Goal: Book appointment/travel/reservation

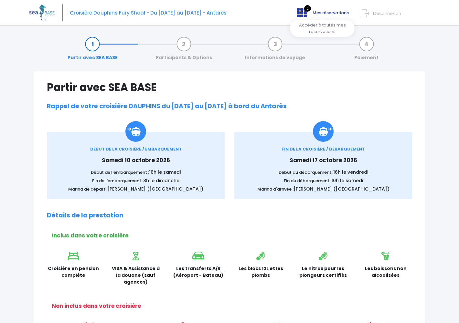
click at [310, 9] on span "2" at bounding box center [307, 8] width 7 height 6
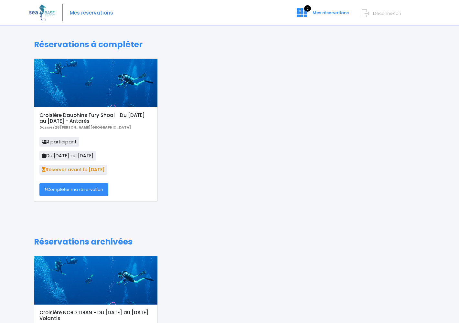
click at [91, 188] on link "Compléter ma réservation" at bounding box center [73, 189] width 69 height 13
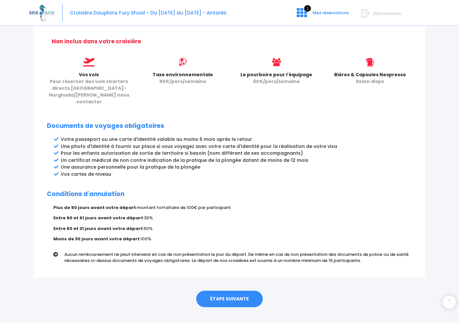
scroll to position [264, 0]
click at [223, 291] on link "ÉTAPE SUIVANTE" at bounding box center [229, 299] width 67 height 17
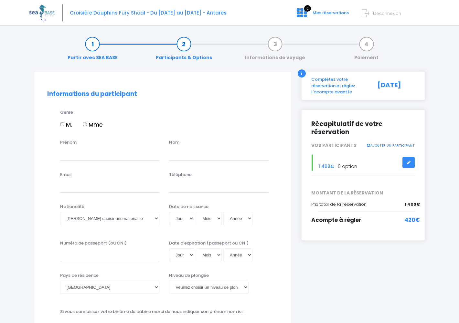
click at [61, 122] on input "M." at bounding box center [62, 124] width 4 height 4
radio input "true"
type input "[PERSON_NAME]"
type input "Staniek"
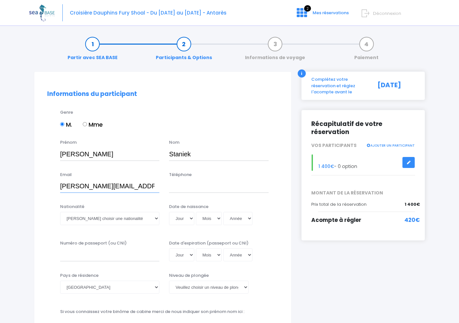
type input "w.staniek@stantrans.com.pl"
click at [227, 128] on div "M. Mme" at bounding box center [169, 125] width 218 height 11
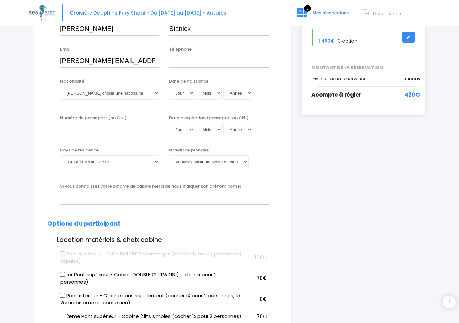
scroll to position [125, 0]
click at [187, 62] on input "Téléphone" at bounding box center [218, 61] width 99 height 13
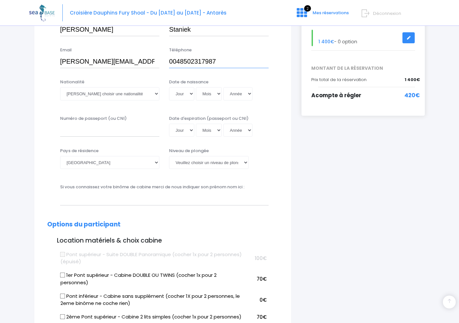
type input "0048502317987"
select select "Polonaise"
select select "19"
select select "06"
select select "1978"
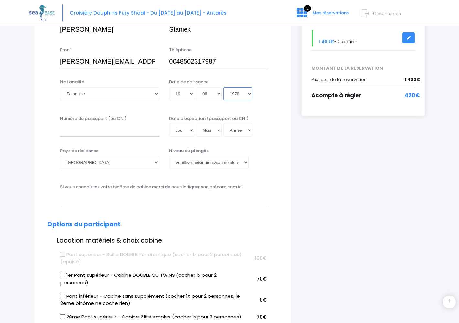
type input "1978-06-19"
click at [119, 131] on input "Numéro de passeport (ou CNI)" at bounding box center [109, 130] width 99 height 13
select select "Pologne"
select select "PADI Deep diver"
click at [88, 131] on input "Numéro de passeport (ou CNI)" at bounding box center [109, 130] width 99 height 13
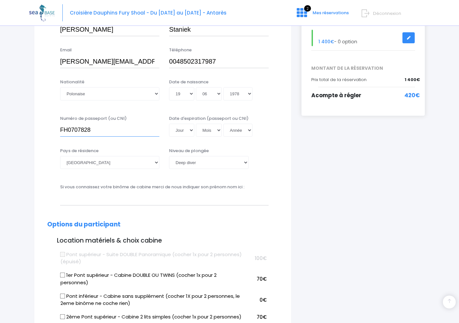
type input "FH0707828"
select select "11"
select select "07"
select select "2035"
type input "2035-07-11"
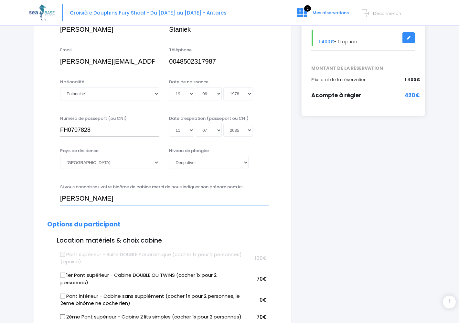
type input "Bartlomiej Grobner"
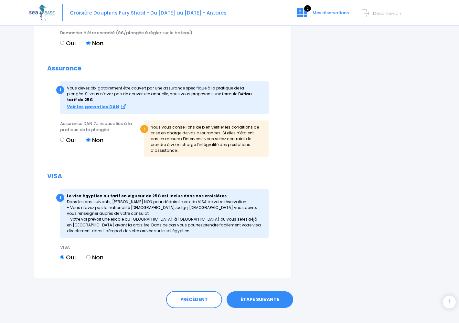
scroll to position [674, 0]
click at [64, 138] on input "Oui" at bounding box center [62, 140] width 4 height 4
radio input "true"
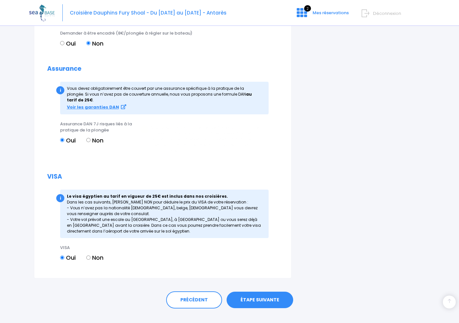
scroll to position [669, 0]
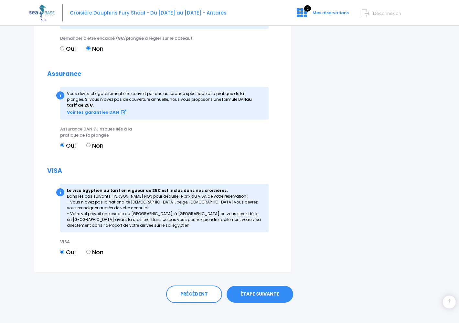
click at [90, 250] on input "Non" at bounding box center [88, 252] width 4 height 4
radio input "true"
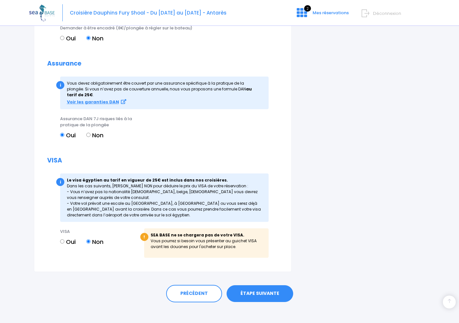
scroll to position [679, 0]
click at [266, 289] on link "ÉTAPE SUIVANTE" at bounding box center [260, 294] width 67 height 17
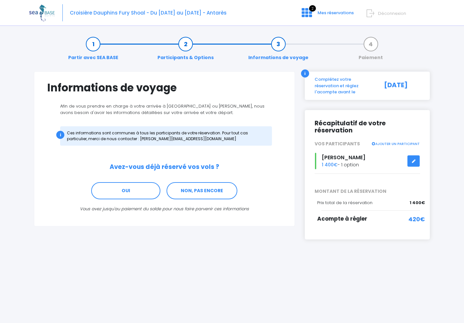
click at [375, 142] on icon at bounding box center [373, 143] width 4 height 3
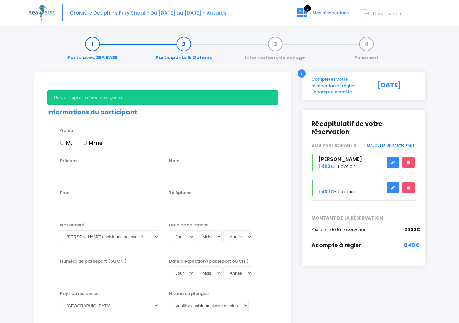
click at [62, 141] on input "M." at bounding box center [62, 143] width 4 height 4
radio input "true"
type input "Bartlomiej"
type input "Grobner"
type input "bartek@grobner.pl"
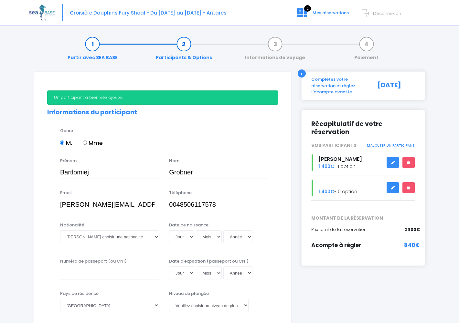
type input "0048506117578"
select select "Polonaise"
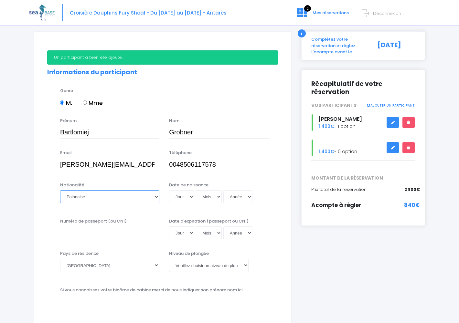
scroll to position [49, 0]
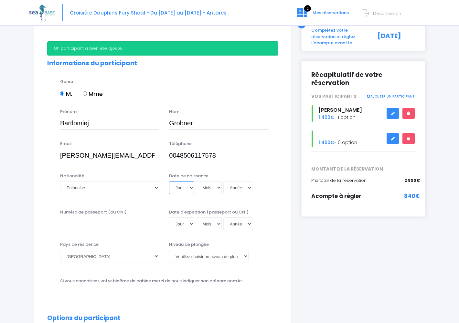
select select "22"
select select "05"
select select "1972"
type input "1972-05-22"
click at [135, 228] on input "Numéro de passeport (ou CNI)" at bounding box center [109, 224] width 99 height 13
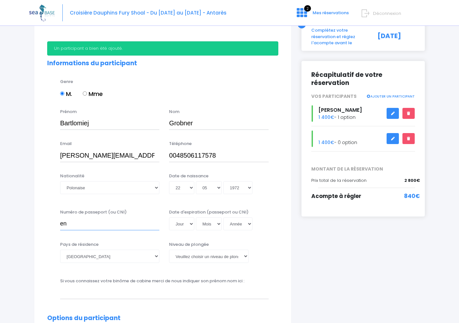
type input "e"
type input "EN1755098"
select select "03"
select select "09"
select select "2028"
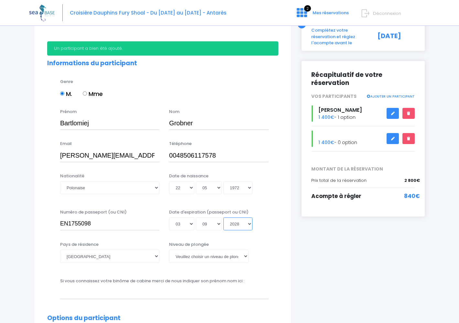
type input "2028-09-03"
select select "Pologne"
select select "PADI Dive Master"
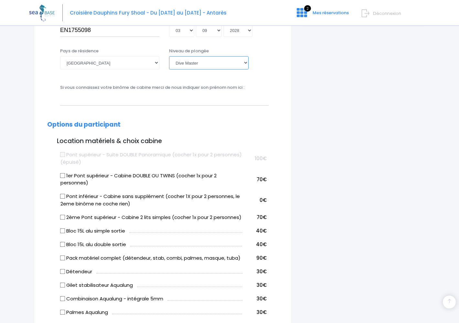
scroll to position [248, 0]
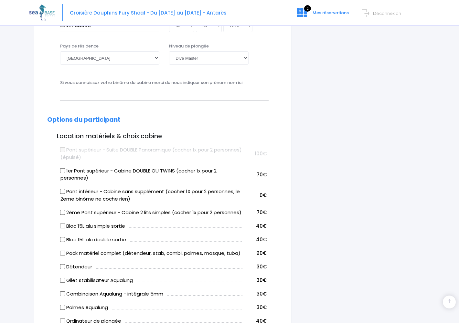
click at [63, 229] on input "Bloc 15L alu simple sortie" at bounding box center [62, 225] width 5 height 5
checkbox input "true"
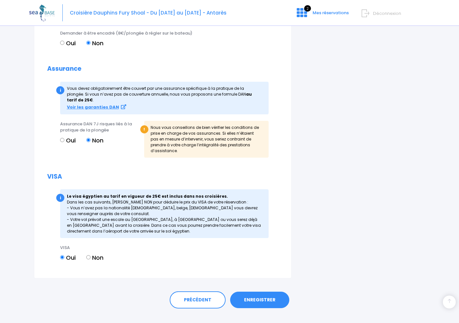
scroll to position [692, 0]
click at [88, 256] on input "Non" at bounding box center [88, 258] width 4 height 4
radio input "true"
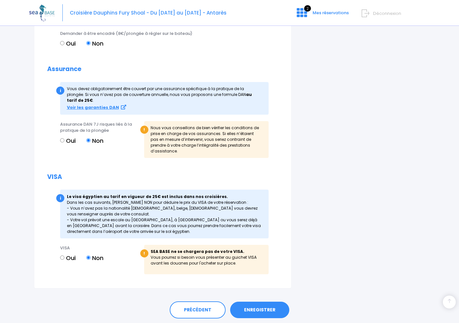
click at [257, 302] on link "ENREGISTRER" at bounding box center [259, 310] width 59 height 17
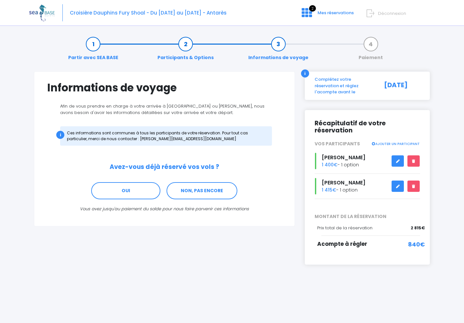
click at [397, 161] on icon at bounding box center [397, 161] width 5 height 0
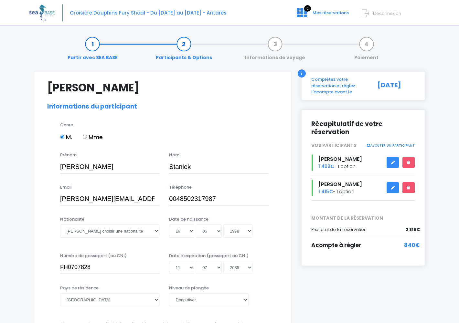
select select "Pologne"
select select "PADI Deep diver"
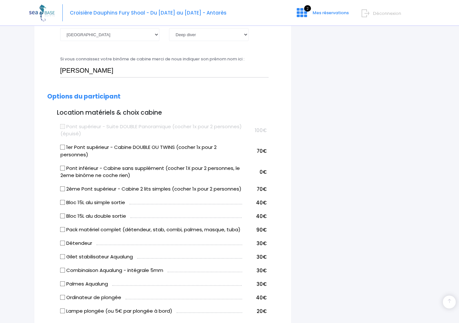
scroll to position [266, 0]
click at [64, 205] on input "Bloc 15L alu simple sortie" at bounding box center [62, 202] width 5 height 5
checkbox input "true"
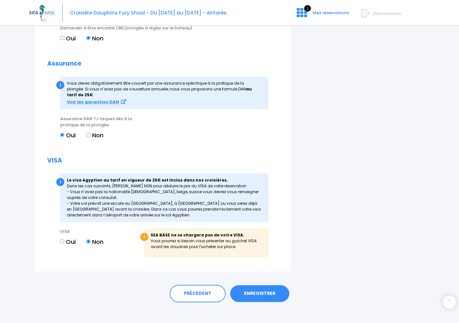
scroll to position [691, 0]
click at [90, 133] on input "Non" at bounding box center [88, 135] width 4 height 4
radio input "true"
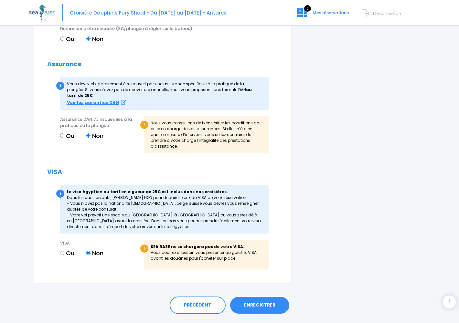
click at [261, 297] on link "ENREGISTRER" at bounding box center [259, 305] width 59 height 17
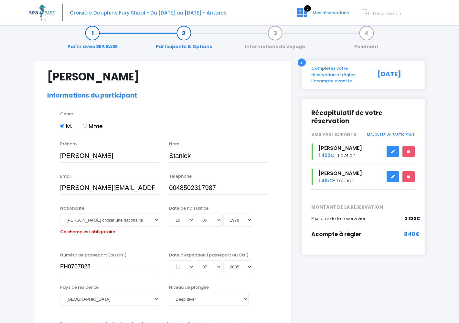
scroll to position [4, 0]
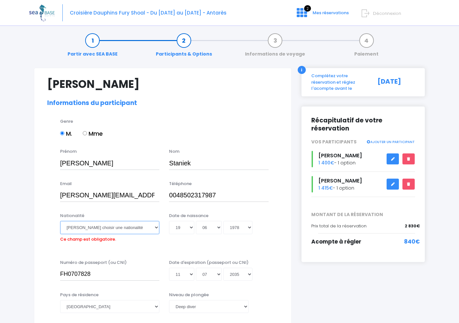
select select "Polonaise"
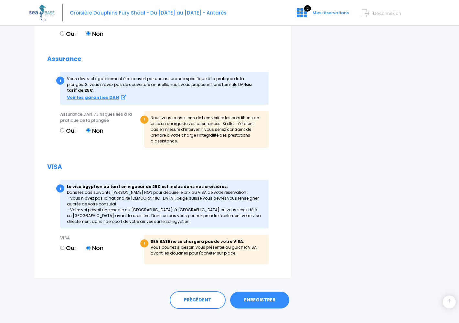
scroll to position [697, 0]
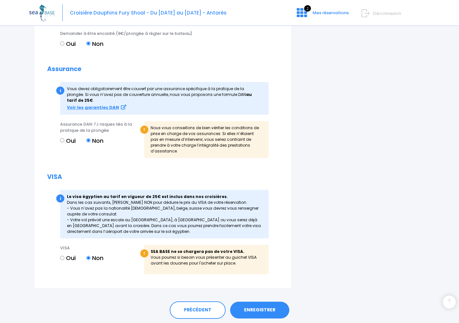
click at [262, 302] on link "ENREGISTRER" at bounding box center [259, 310] width 59 height 17
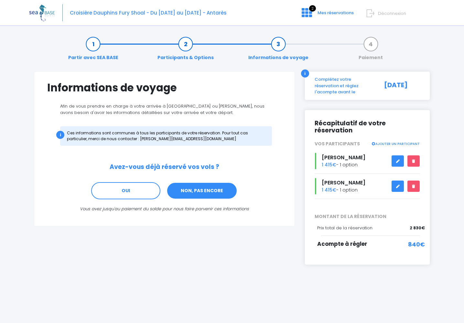
click at [202, 192] on link "NON, PAS ENCORE" at bounding box center [201, 190] width 71 height 17
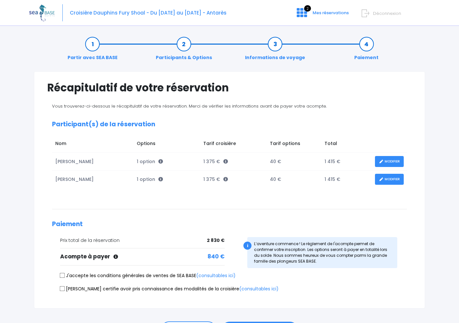
click at [60, 275] on input "J'accepte les conditions générales de ventes de SEA BASE (consultables ici)" at bounding box center [62, 275] width 5 height 5
checkbox input "true"
click at [63, 288] on input "[PERSON_NAME] certifie avoir pris connaissance des modalités de la croisière (c…" at bounding box center [62, 288] width 5 height 5
checkbox input "true"
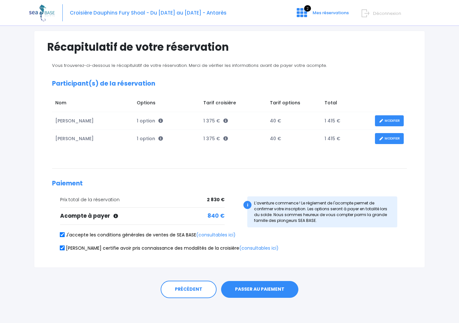
scroll to position [40, 0]
click at [263, 289] on button "PASSER AU PAIEMENT" at bounding box center [259, 290] width 77 height 17
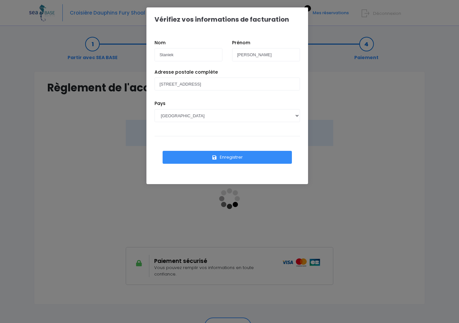
click at [333, 142] on div "Vérifiez vos informations de facturation Nom Staniek [PERSON_NAME] Pays [GEOGRA…" at bounding box center [229, 161] width 459 height 323
select select "PL"
click at [248, 160] on button "Enregistrer" at bounding box center [227, 157] width 129 height 13
